Goal: Task Accomplishment & Management: Complete application form

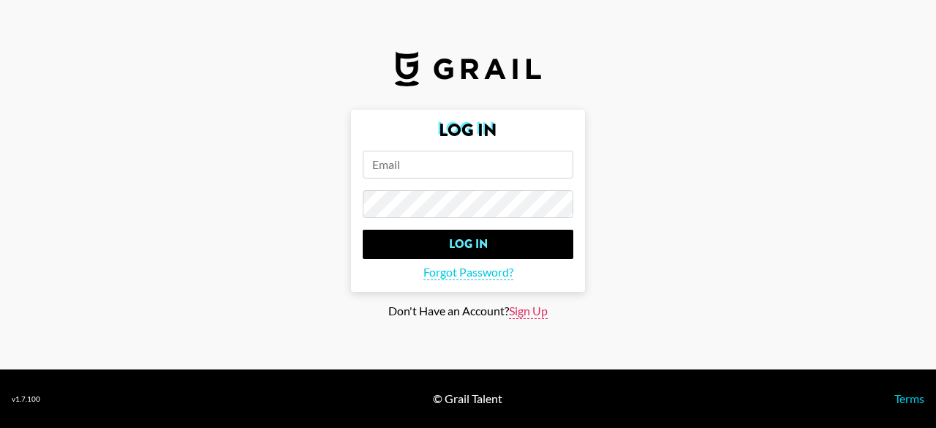
click at [525, 313] on span "Sign Up" at bounding box center [528, 310] width 39 height 15
type input "Sign Up"
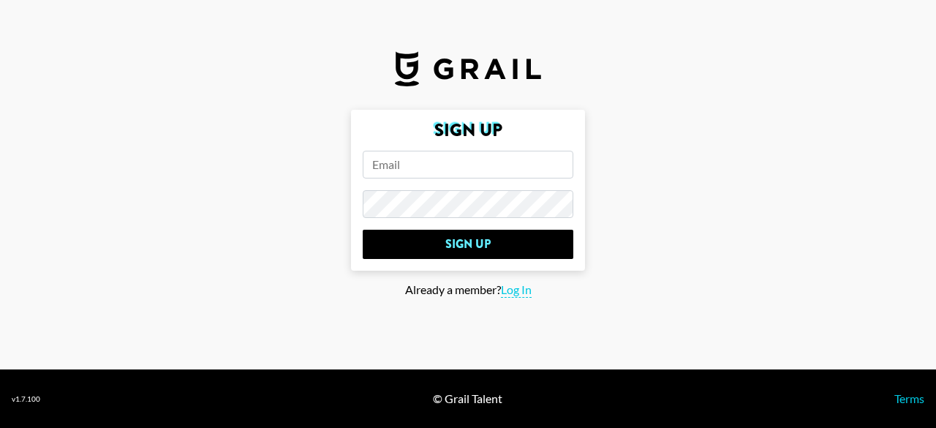
click at [397, 168] on input "email" at bounding box center [468, 165] width 211 height 28
type input "[EMAIL_ADDRESS][DOMAIN_NAME]"
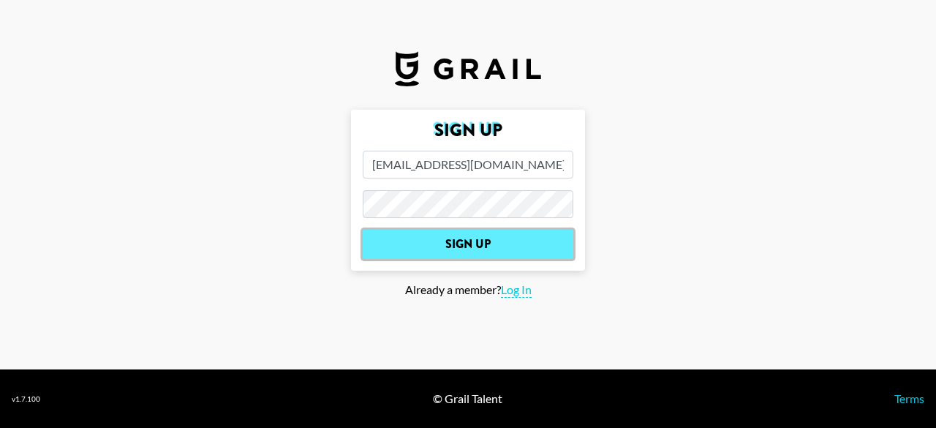
click at [504, 250] on input "Sign Up" at bounding box center [468, 244] width 211 height 29
click at [463, 236] on input "Sign Up" at bounding box center [468, 244] width 211 height 29
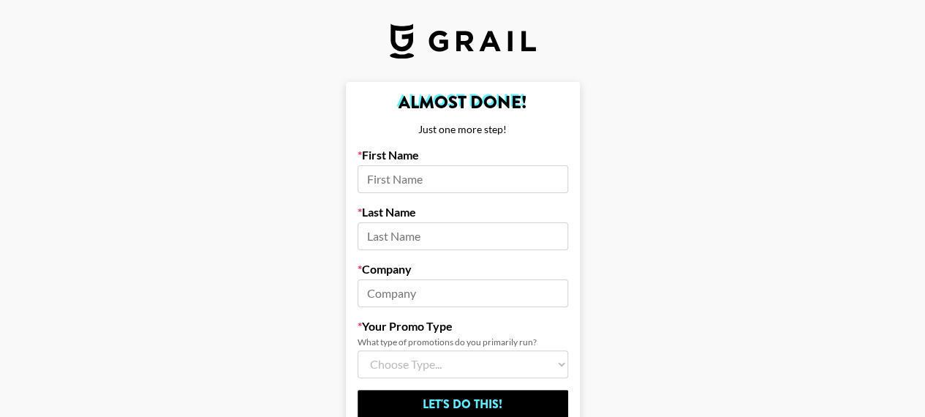
click at [404, 188] on input at bounding box center [462, 179] width 211 height 28
type input "[PERSON_NAME]"
click at [421, 234] on input at bounding box center [462, 236] width 211 height 28
type input "jiayi"
click at [385, 287] on input at bounding box center [462, 293] width 211 height 28
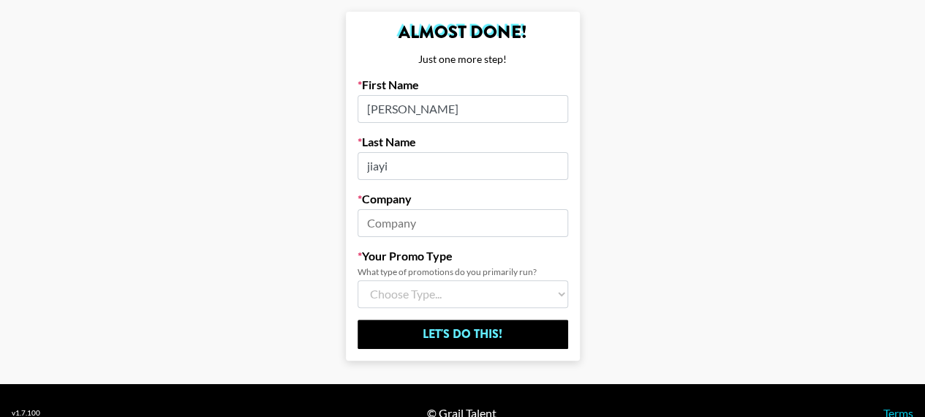
scroll to position [73, 0]
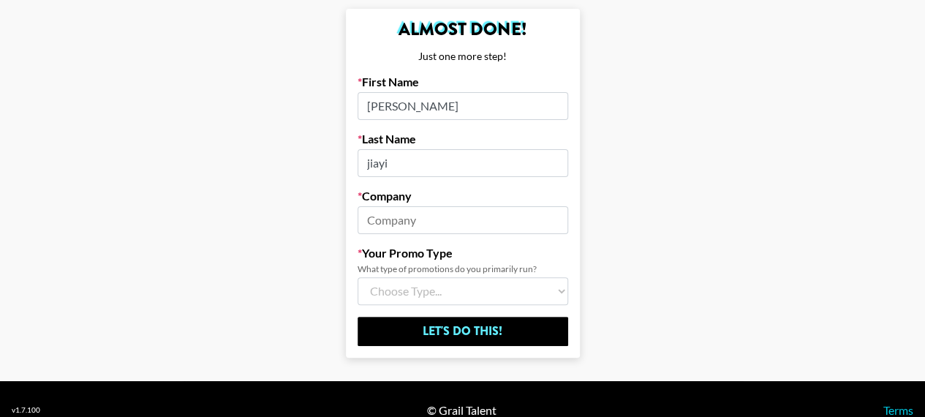
click at [442, 292] on select "Choose Type... Song Promos Brand Promos Both (I work at an Agency)" at bounding box center [462, 291] width 211 height 28
select select "Brand"
click at [363, 277] on select "Choose Type... Song Promos Brand Promos Both (I work at an Agency)" at bounding box center [462, 291] width 211 height 28
click at [424, 219] on input at bounding box center [462, 220] width 211 height 28
paste input "STAR SPEEDY GROWTH HK LIMITED"
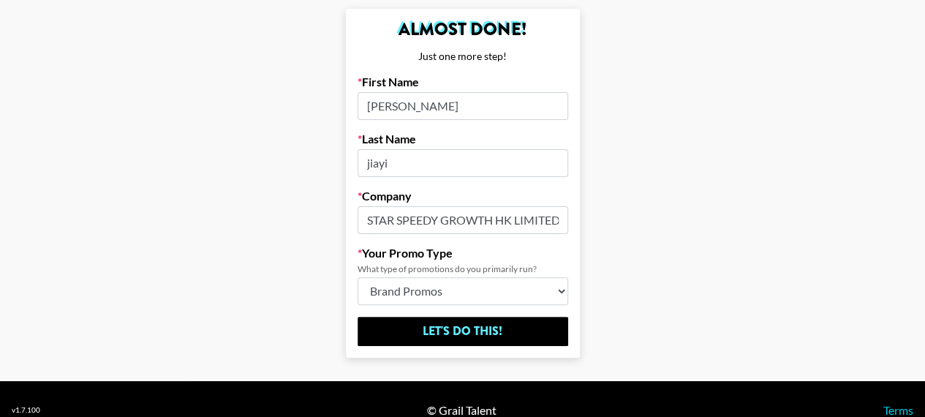
scroll to position [0, 3]
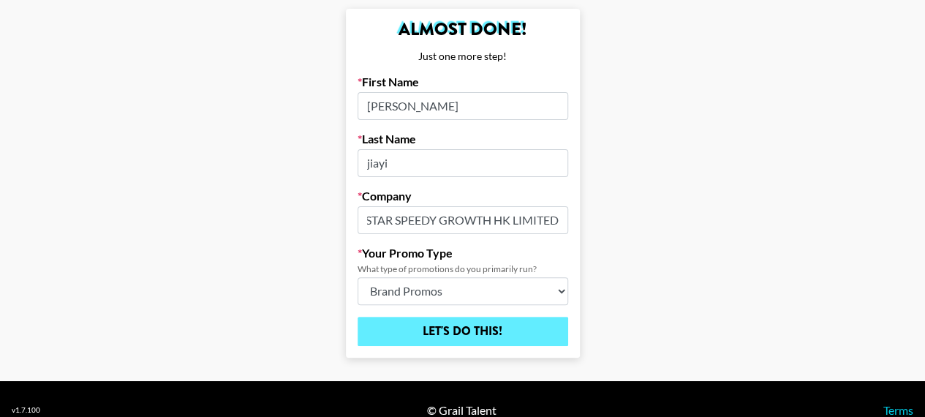
type input "STAR SPEEDY GROWTH HK LIMITED"
click at [450, 326] on input "Let's Do This!" at bounding box center [462, 331] width 211 height 29
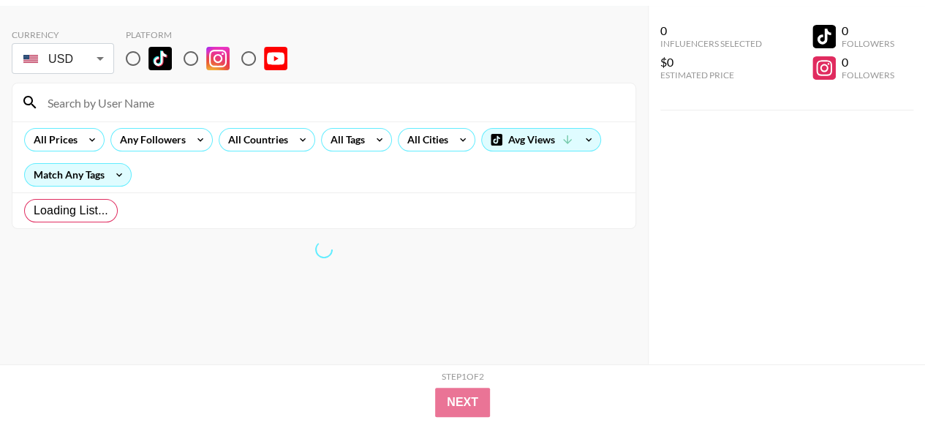
scroll to position [58, 0]
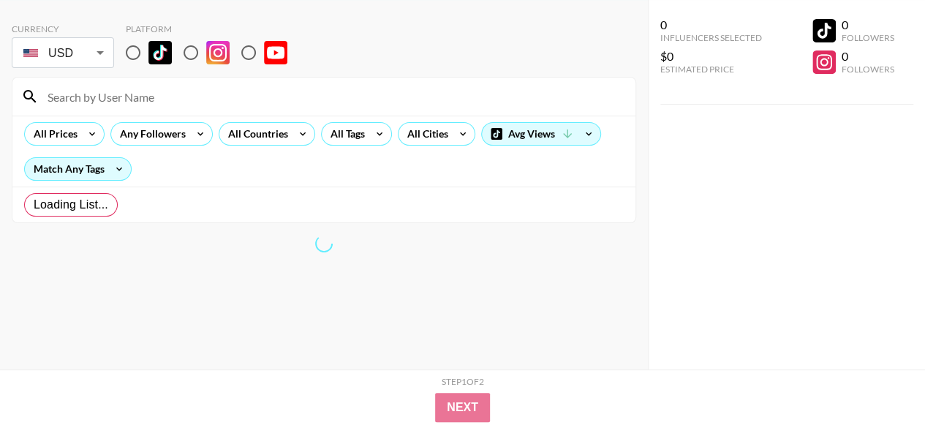
radio input "true"
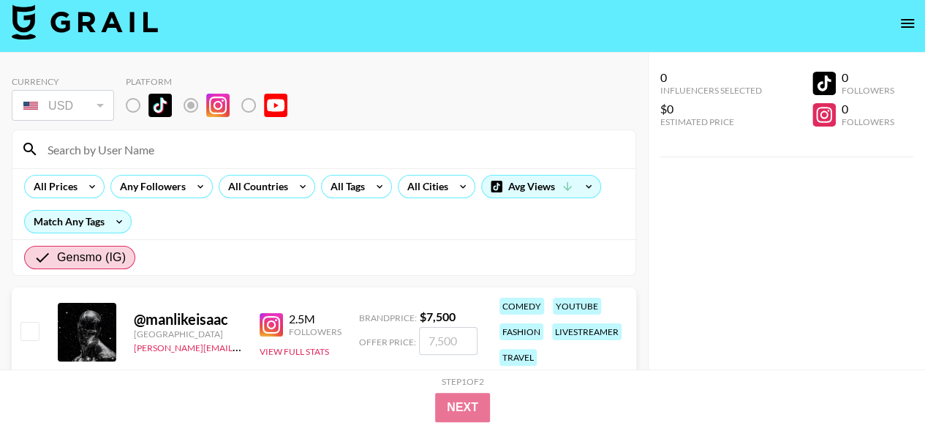
scroll to position [0, 0]
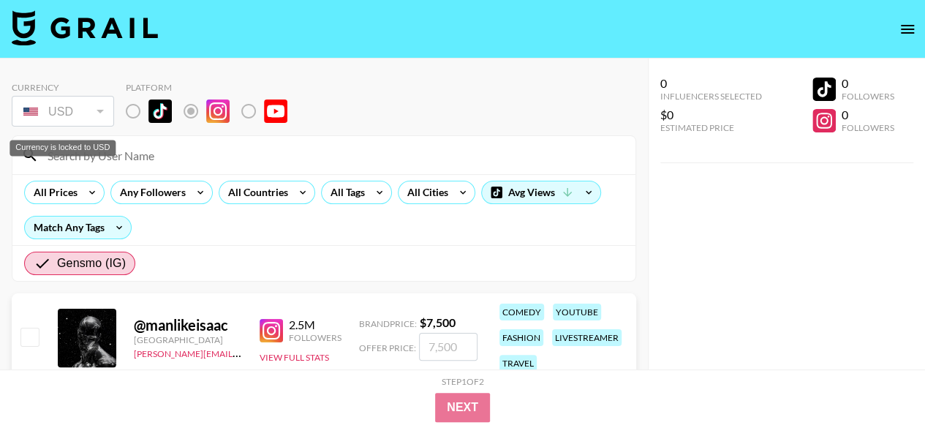
click at [96, 107] on div "USD" at bounding box center [63, 112] width 96 height 26
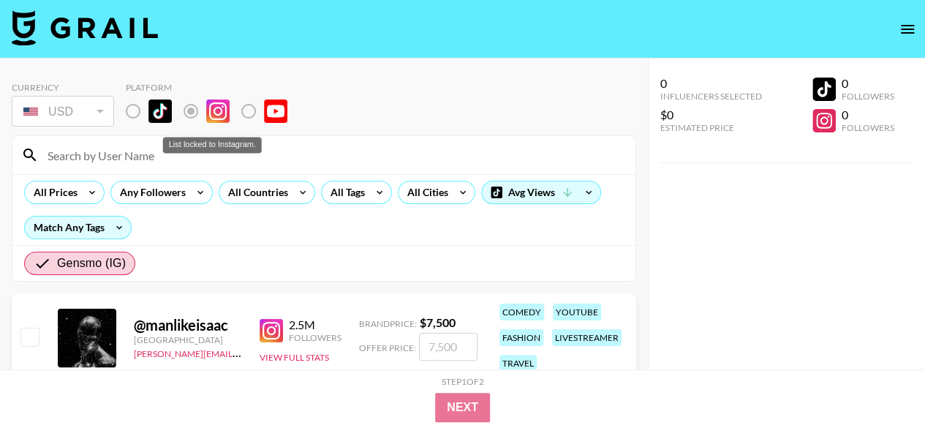
click at [129, 117] on label "List locked to Instagram." at bounding box center [145, 111] width 54 height 31
click at [129, 107] on label "List locked to Instagram." at bounding box center [145, 111] width 54 height 31
click at [189, 107] on label "List locked to Instagram." at bounding box center [202, 111] width 54 height 31
click at [252, 111] on label "List locked to Instagram." at bounding box center [260, 111] width 54 height 31
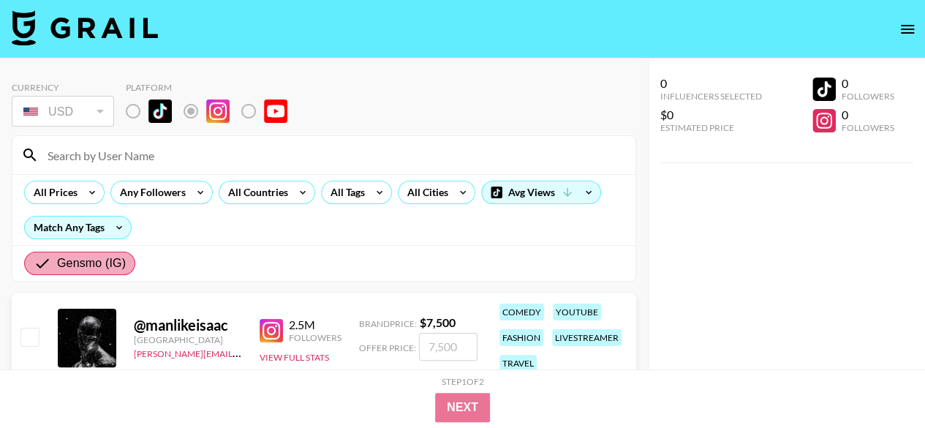
click at [113, 265] on span "Gensmo (IG)" at bounding box center [91, 263] width 69 height 18
click at [57, 265] on input "Gensmo (IG)" at bounding box center [45, 263] width 23 height 18
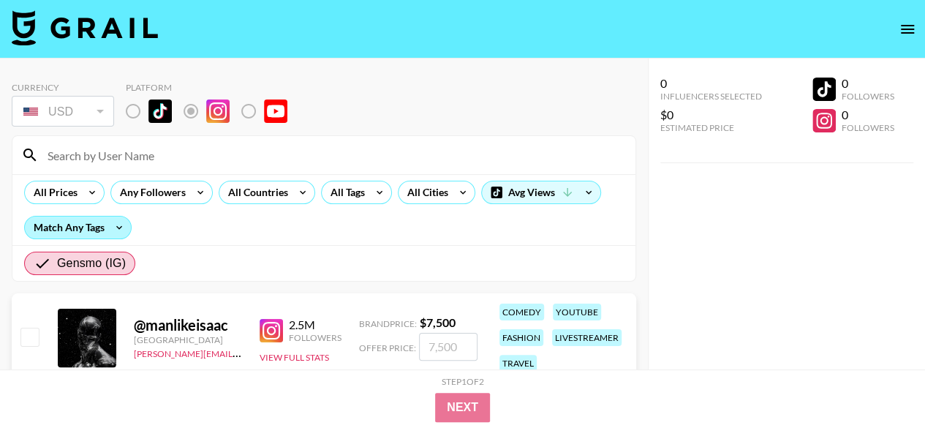
click at [58, 225] on div "Match Any Tags" at bounding box center [78, 227] width 106 height 22
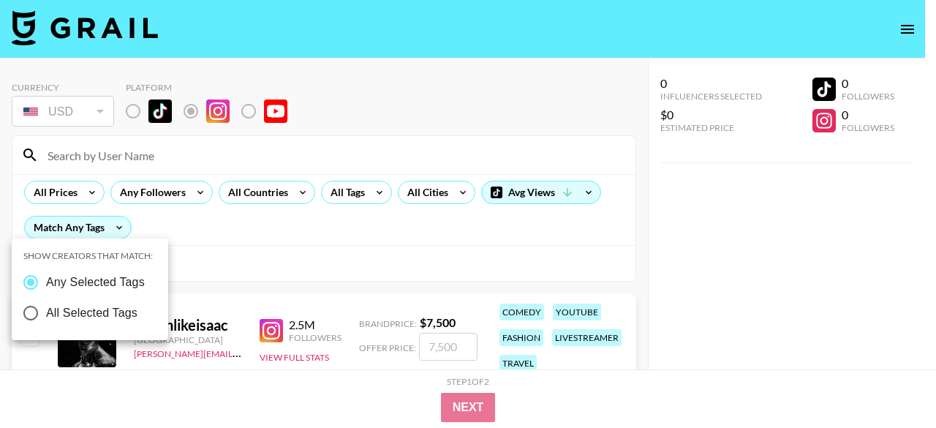
click at [67, 236] on div at bounding box center [468, 214] width 936 height 428
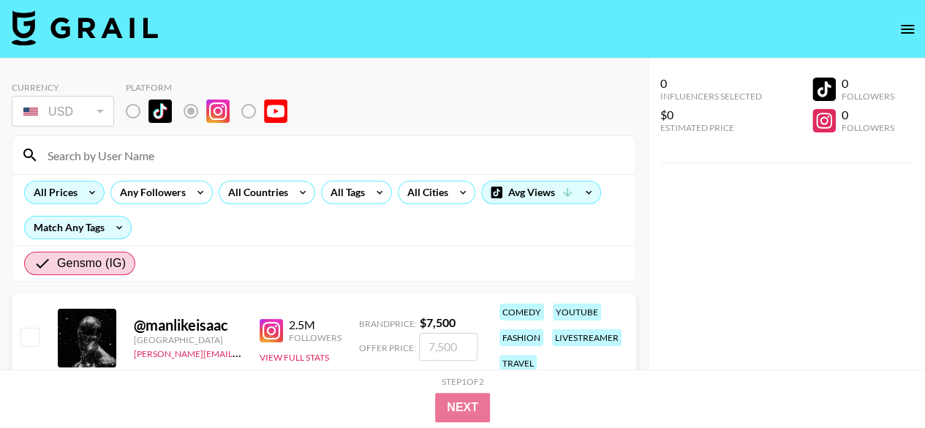
click at [64, 195] on div "All Prices" at bounding box center [53, 192] width 56 height 22
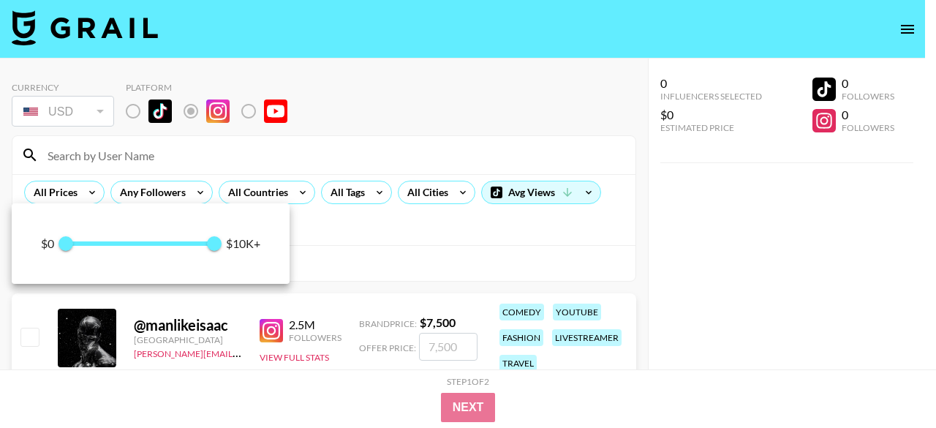
click at [66, 188] on div at bounding box center [468, 214] width 936 height 428
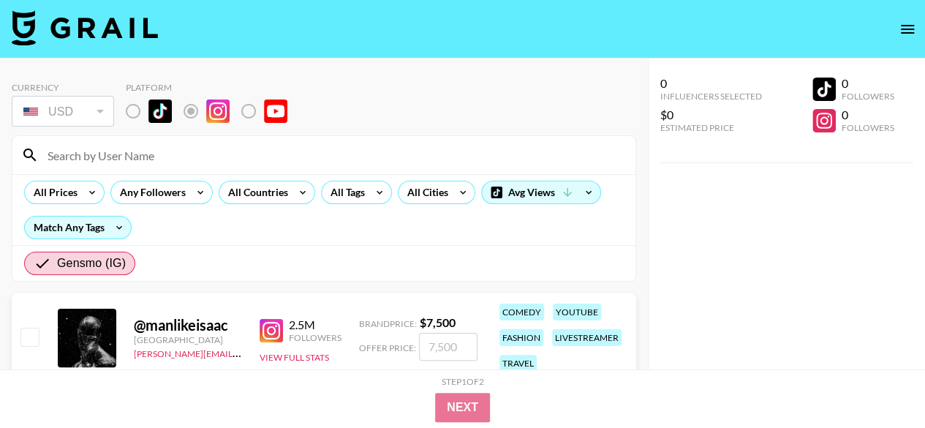
click at [151, 188] on div "Any Followers" at bounding box center [149, 192] width 77 height 22
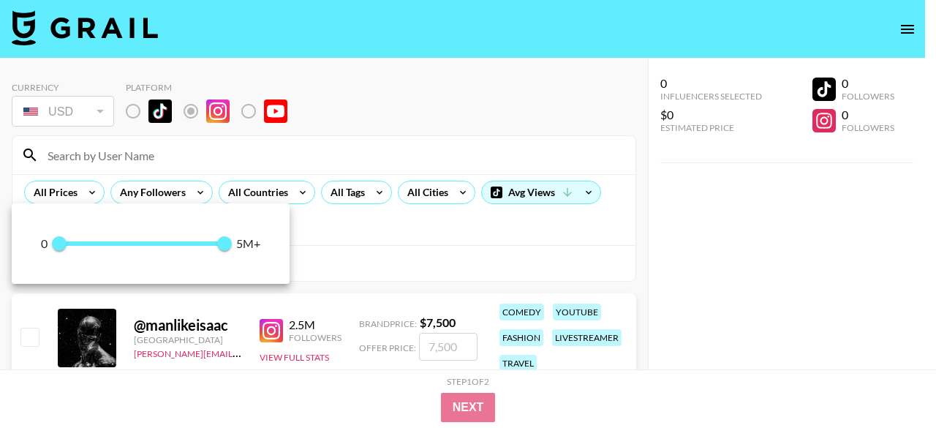
click at [152, 188] on div at bounding box center [468, 214] width 936 height 428
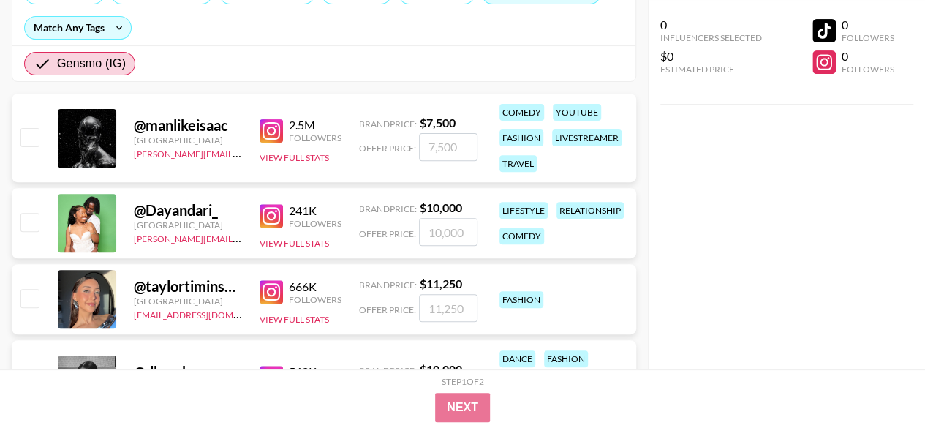
scroll to position [146, 0]
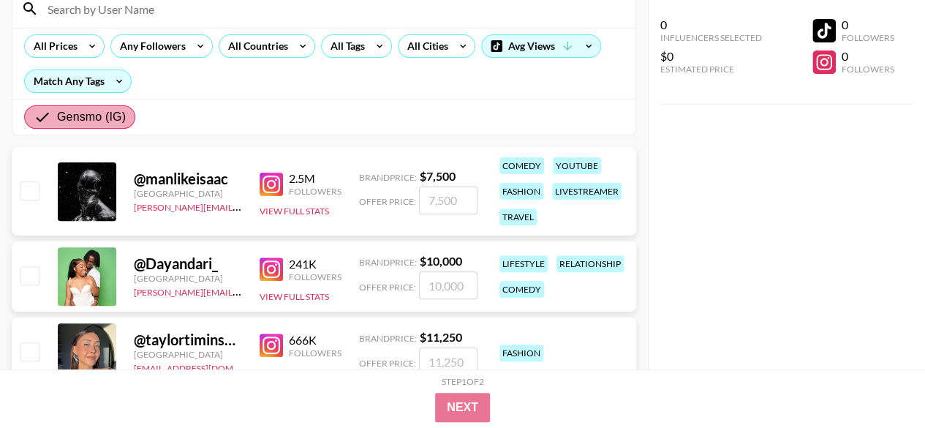
click at [101, 117] on span "Gensmo (IG)" at bounding box center [91, 117] width 69 height 18
click at [57, 117] on input "Gensmo (IG)" at bounding box center [45, 117] width 23 height 18
click at [98, 109] on span "Gensmo (IG)" at bounding box center [91, 117] width 69 height 18
click at [57, 109] on input "Gensmo (IG)" at bounding box center [45, 117] width 23 height 18
click at [82, 49] on icon at bounding box center [91, 46] width 23 height 22
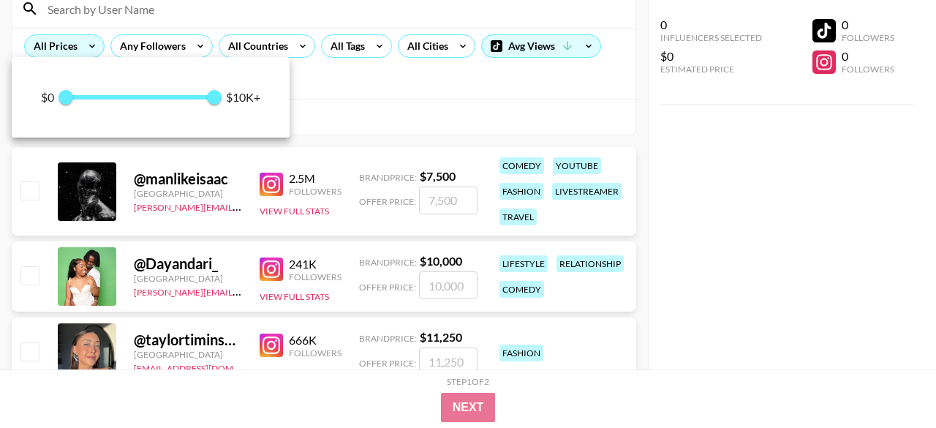
click at [82, 49] on div at bounding box center [468, 214] width 936 height 428
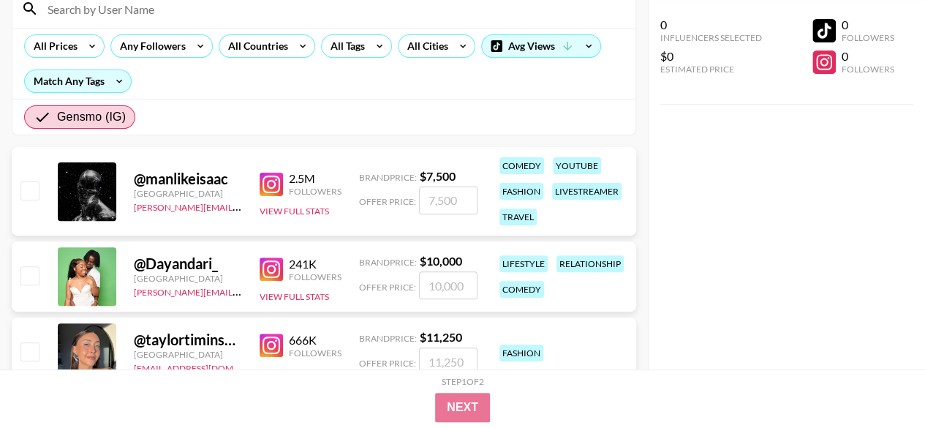
click at [165, 49] on div "Any Followers" at bounding box center [149, 46] width 77 height 22
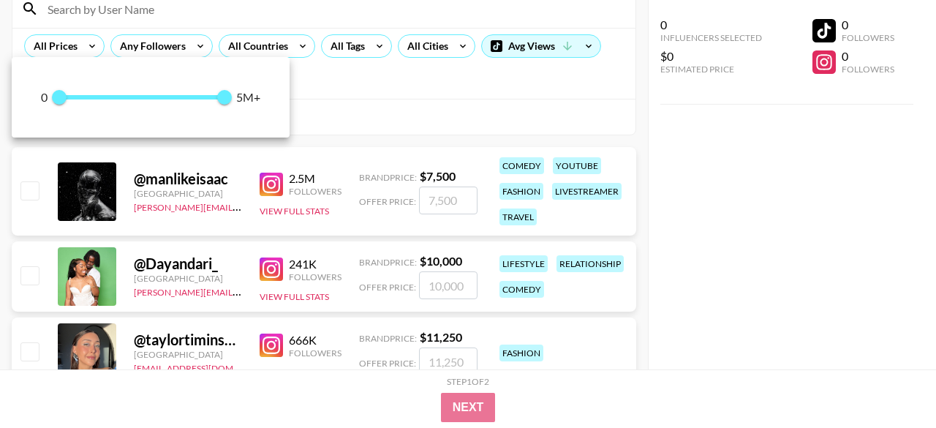
click at [174, 49] on div at bounding box center [468, 214] width 936 height 428
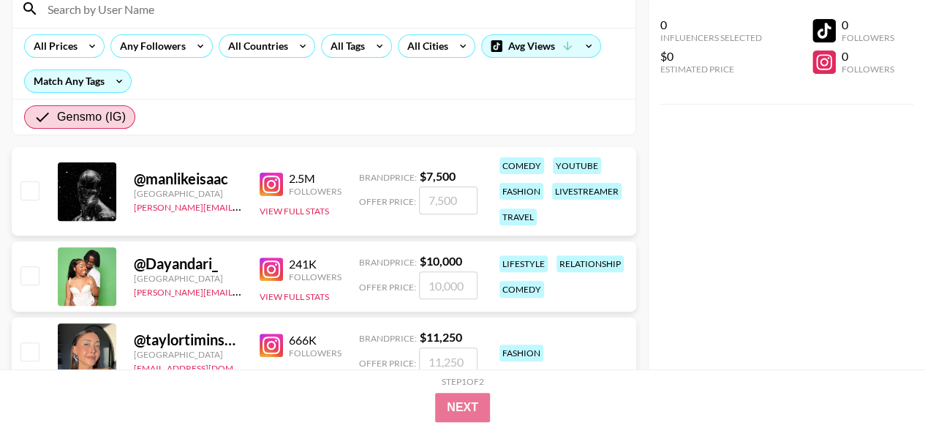
click at [274, 186] on img at bounding box center [271, 184] width 23 height 23
click at [280, 260] on img at bounding box center [271, 268] width 23 height 23
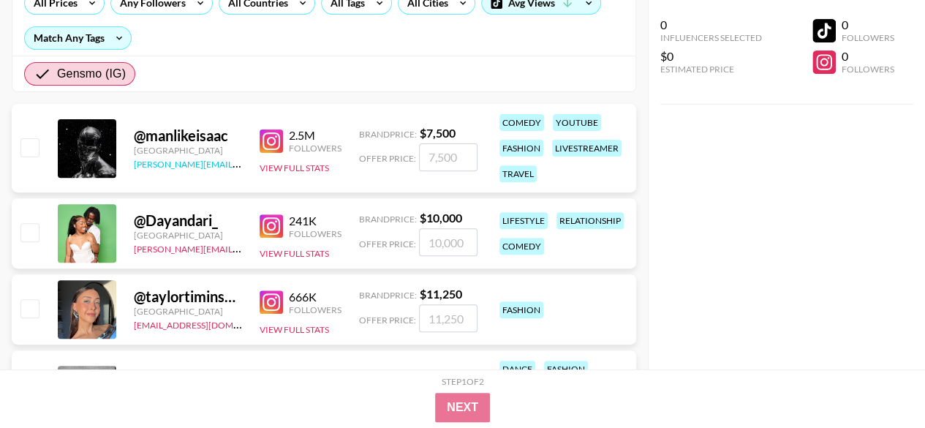
scroll to position [219, 0]
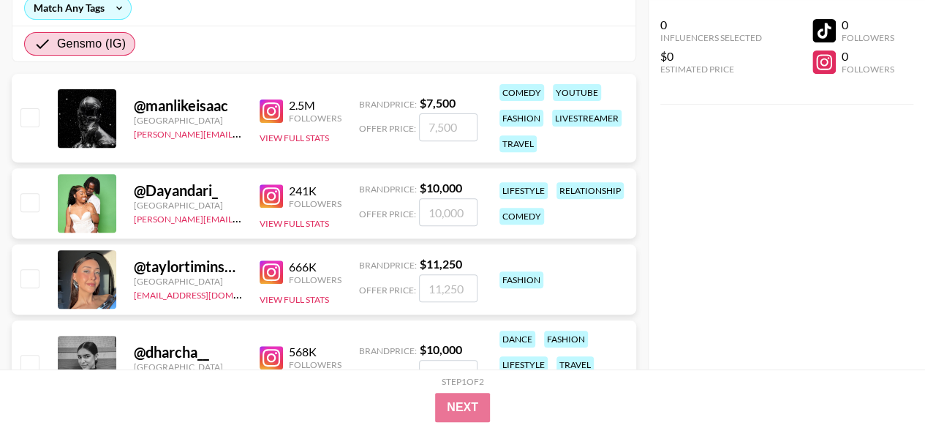
click at [463, 211] on input "number" at bounding box center [448, 212] width 58 height 28
click at [439, 186] on strong "$ 10,000" at bounding box center [441, 188] width 42 height 14
click at [458, 207] on input "number" at bounding box center [448, 212] width 58 height 28
checkbox input "true"
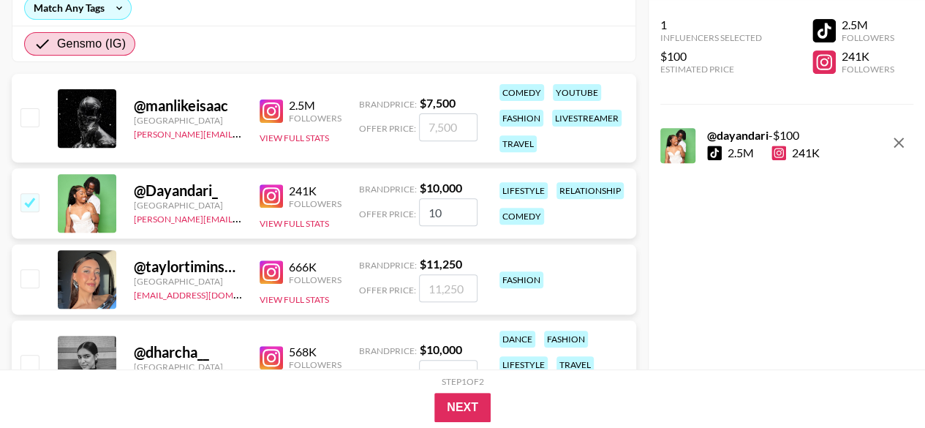
type input "1"
checkbox input "false"
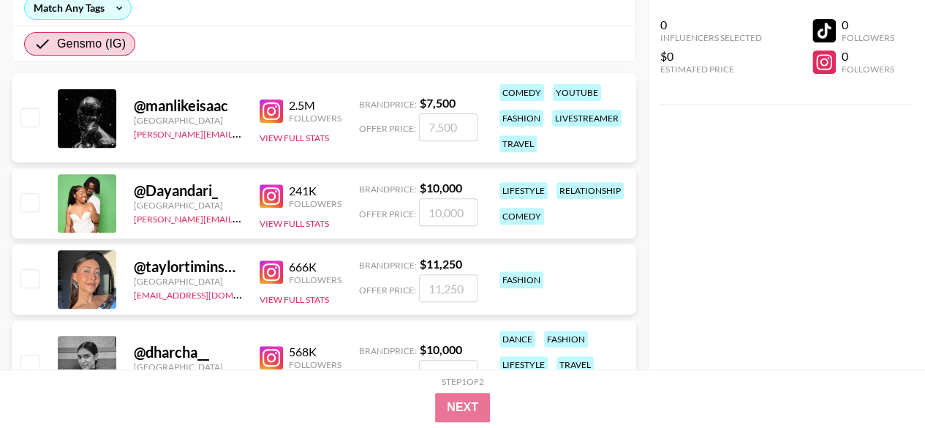
click at [764, 216] on div "0 Influencers Selected $0 Estimated Price 0 Followers 0 Followers" at bounding box center [787, 184] width 278 height 369
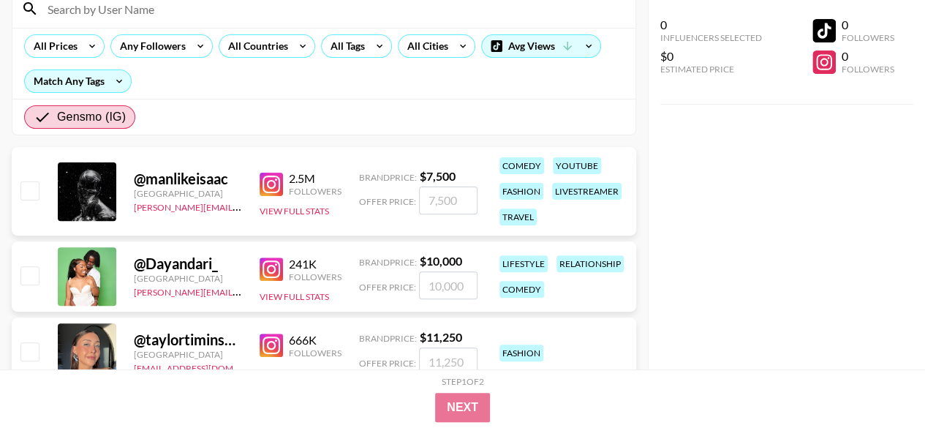
scroll to position [73, 0]
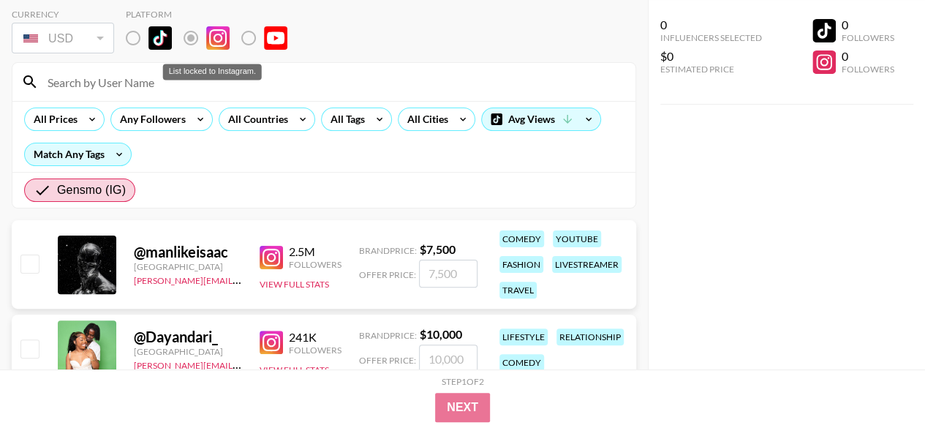
click at [246, 36] on label "List locked to Instagram." at bounding box center [260, 38] width 54 height 31
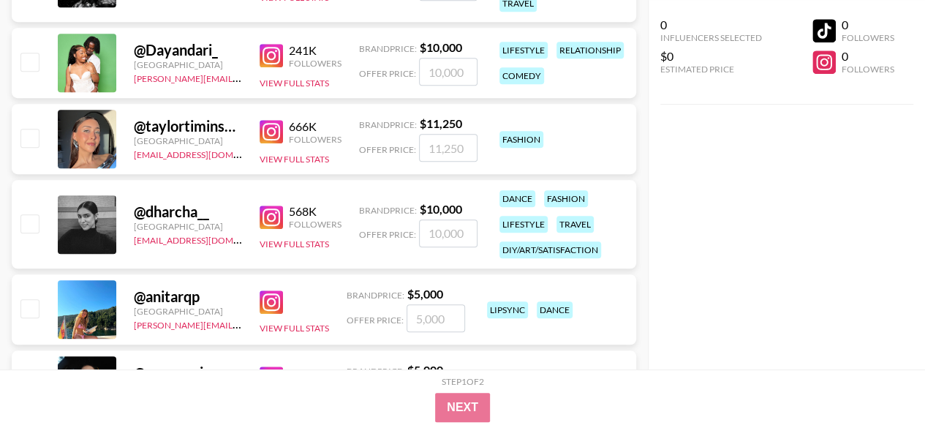
scroll to position [366, 0]
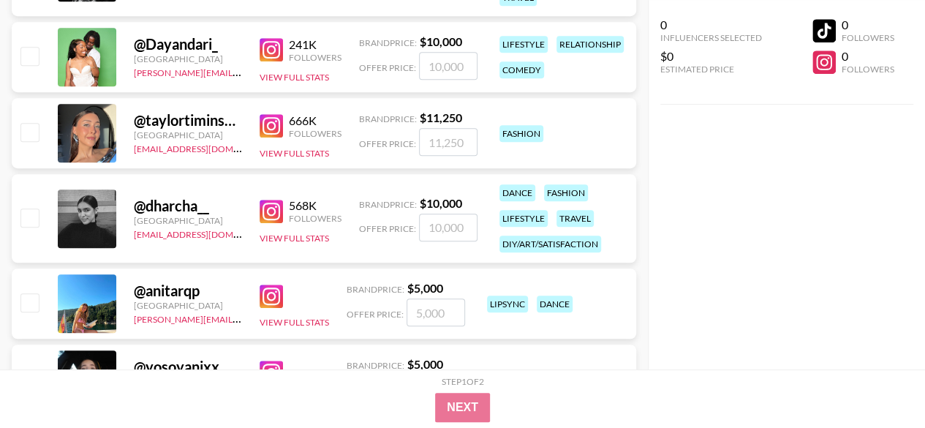
click at [797, 188] on div "0 Influencers Selected $0 Estimated Price 0 Followers 0 Followers" at bounding box center [787, 184] width 278 height 369
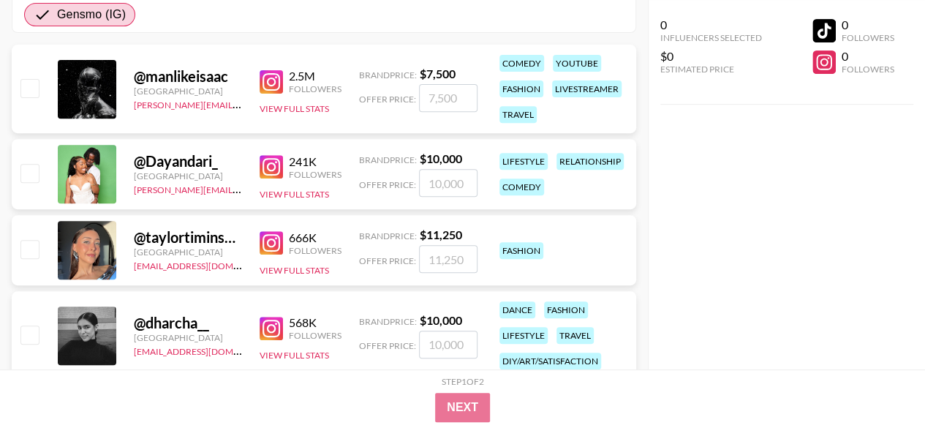
scroll to position [219, 0]
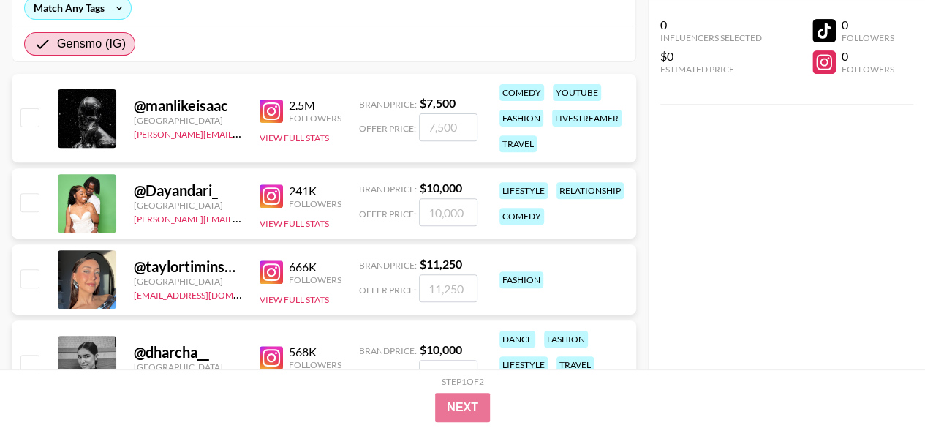
click at [276, 272] on img at bounding box center [271, 271] width 23 height 23
drag, startPoint x: 465, startPoint y: 260, endPoint x: 420, endPoint y: 260, distance: 44.6
click at [420, 260] on div "Brand Price: $ 11,250" at bounding box center [418, 264] width 118 height 15
copy strong "$ 11,250"
